Goal: Information Seeking & Learning: Learn about a topic

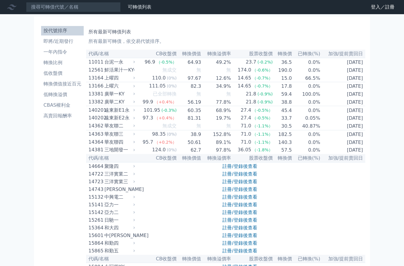
click at [61, 64] on font "轉換比例" at bounding box center [52, 63] width 19 height 6
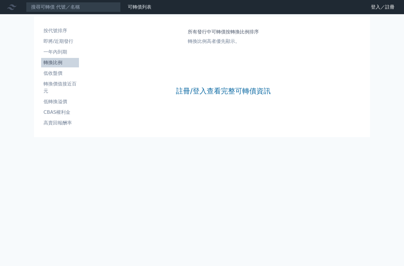
click at [232, 95] on link "註冊/登入查看完整可轉債資訊" at bounding box center [223, 90] width 95 height 9
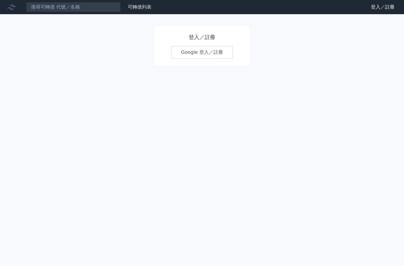
click at [209, 50] on link "Google 登入／註冊" at bounding box center [202, 52] width 62 height 12
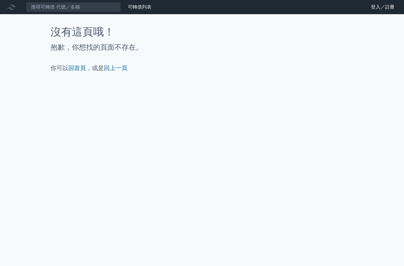
click at [114, 69] on link "回上一頁" at bounding box center [116, 67] width 24 height 7
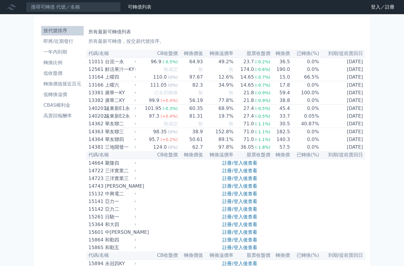
click at [64, 115] on li "高賣回報酬率" at bounding box center [62, 115] width 43 height 7
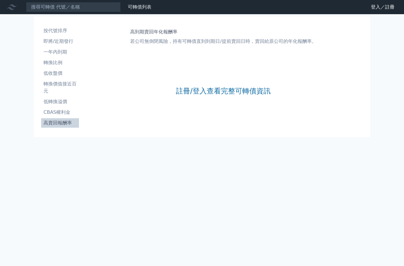
click at [234, 90] on link "註冊/登入查看完整可轉債資訊" at bounding box center [223, 90] width 95 height 9
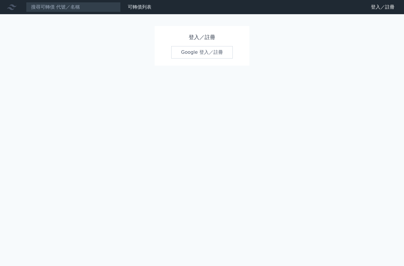
click at [217, 51] on link "Google 登入／註冊" at bounding box center [202, 52] width 62 height 12
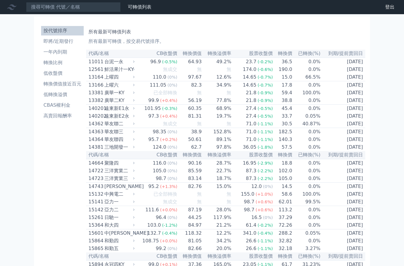
click at [66, 41] on li "即將/近期發行" at bounding box center [62, 41] width 43 height 7
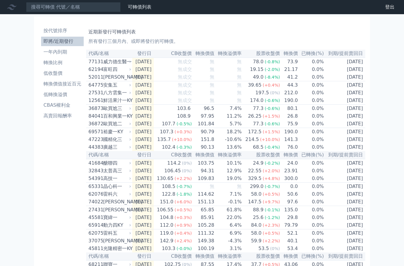
click at [67, 42] on li "即將/近期發行" at bounding box center [62, 41] width 43 height 7
click at [64, 54] on li "一年內到期" at bounding box center [62, 51] width 43 height 7
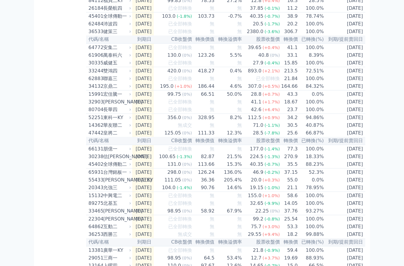
scroll to position [219, 0]
